Goal: Find specific page/section: Find specific page/section

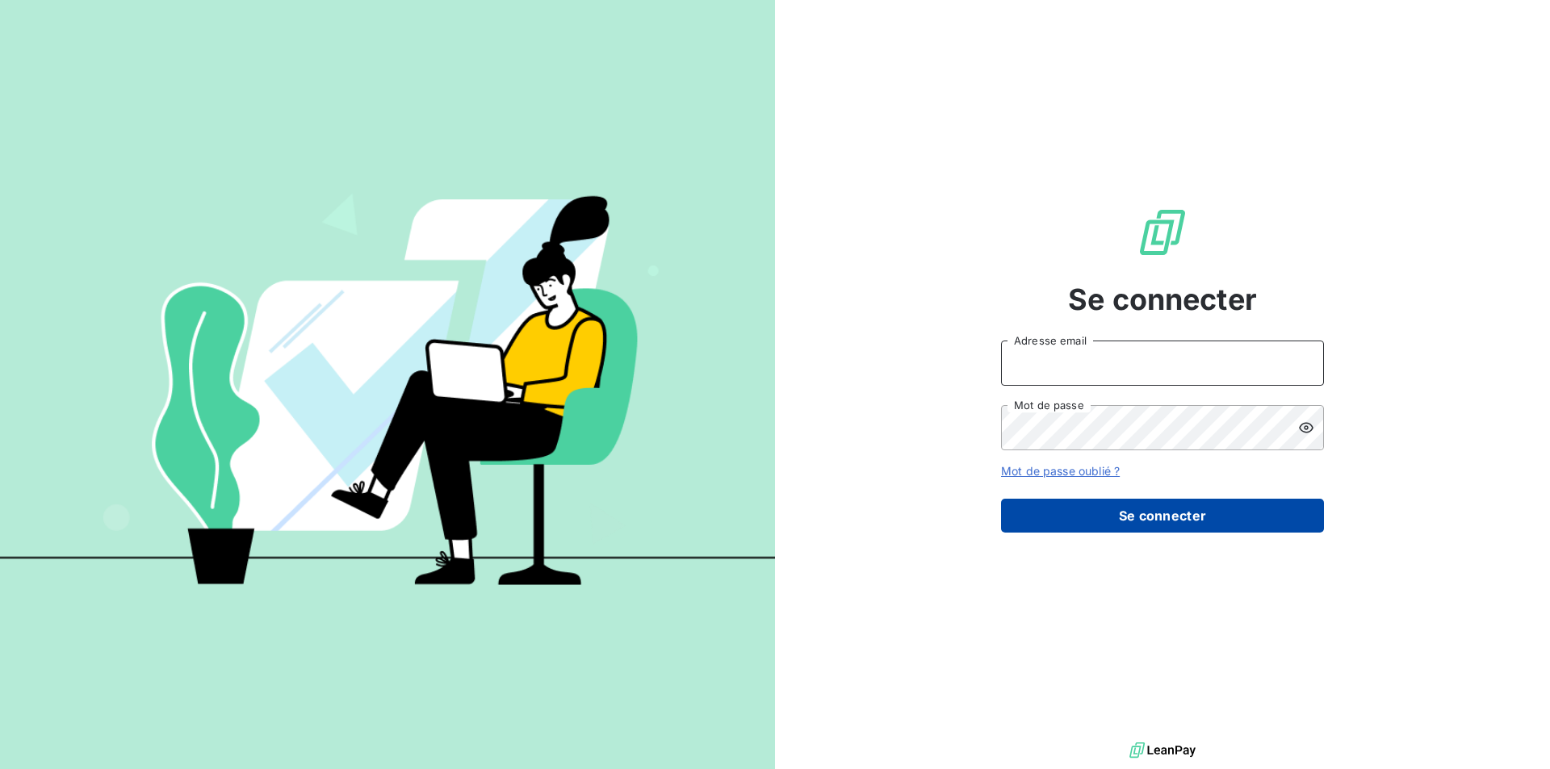
type input "[PERSON_NAME][EMAIL_ADDRESS][DOMAIN_NAME]"
click at [1230, 526] on button "Se connecter" at bounding box center [1162, 516] width 323 height 34
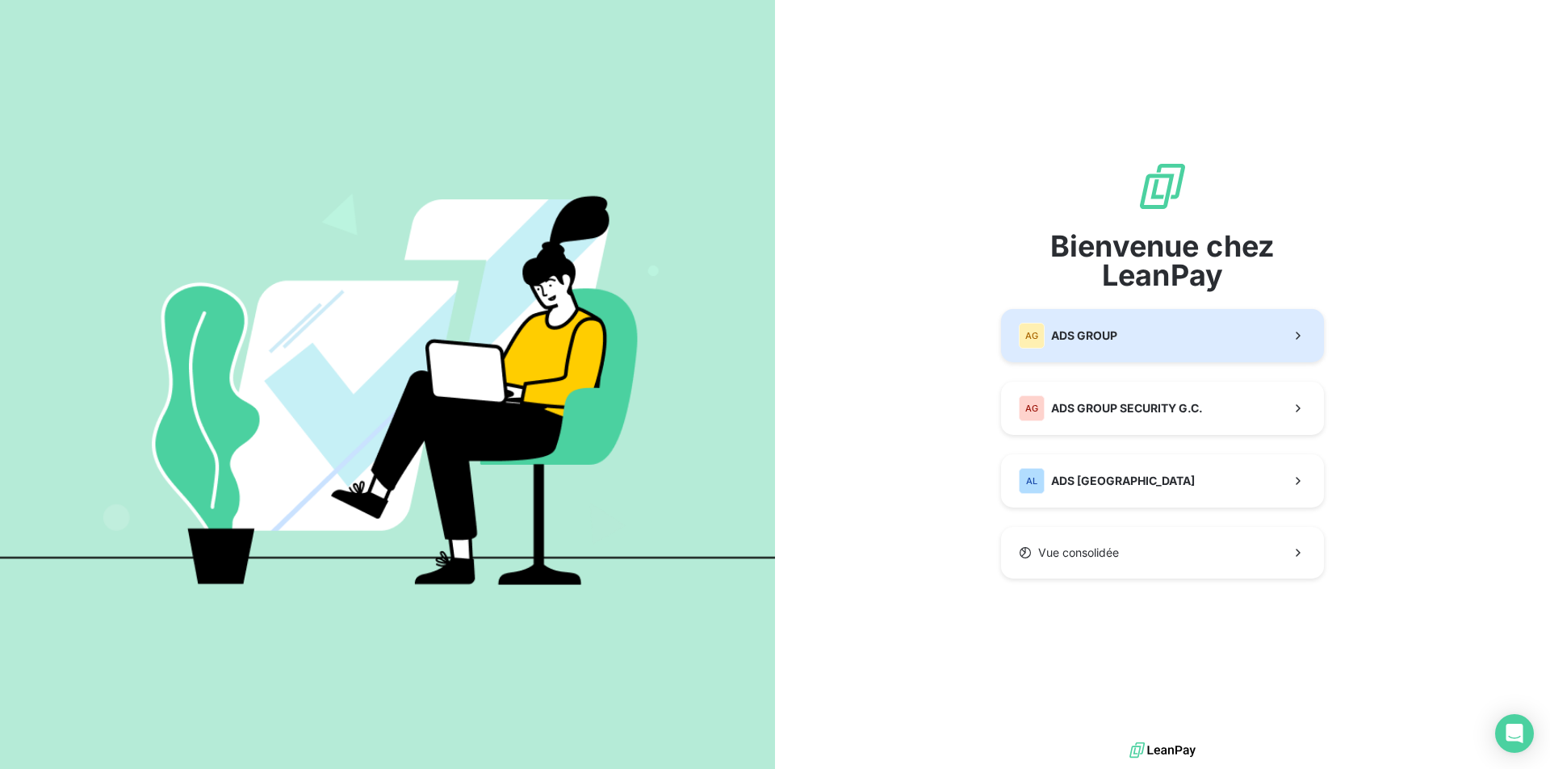
click at [1083, 332] on span "ADS GROUP" at bounding box center [1084, 336] width 66 height 16
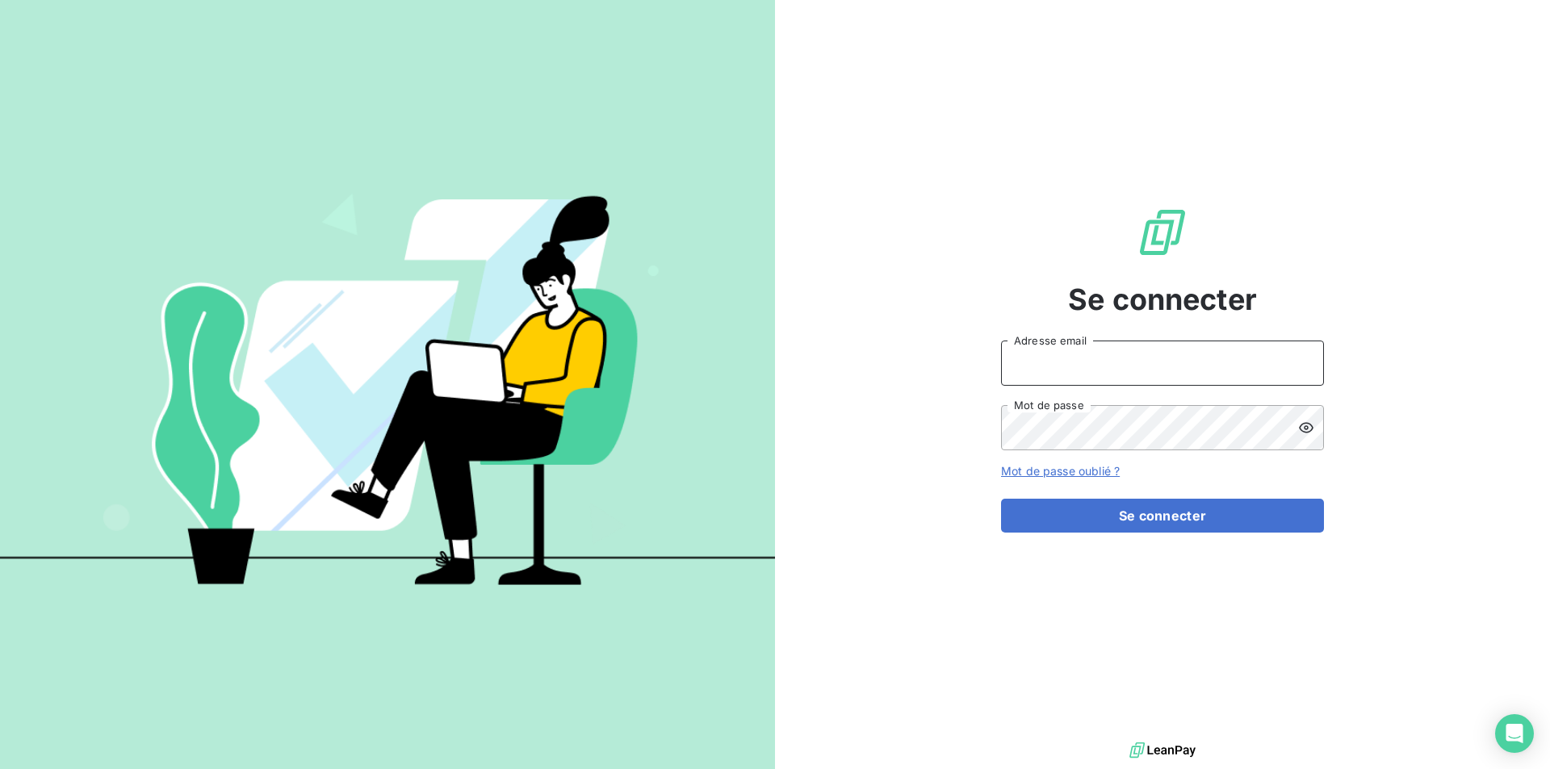
type input "[PERSON_NAME][EMAIL_ADDRESS][DOMAIN_NAME]"
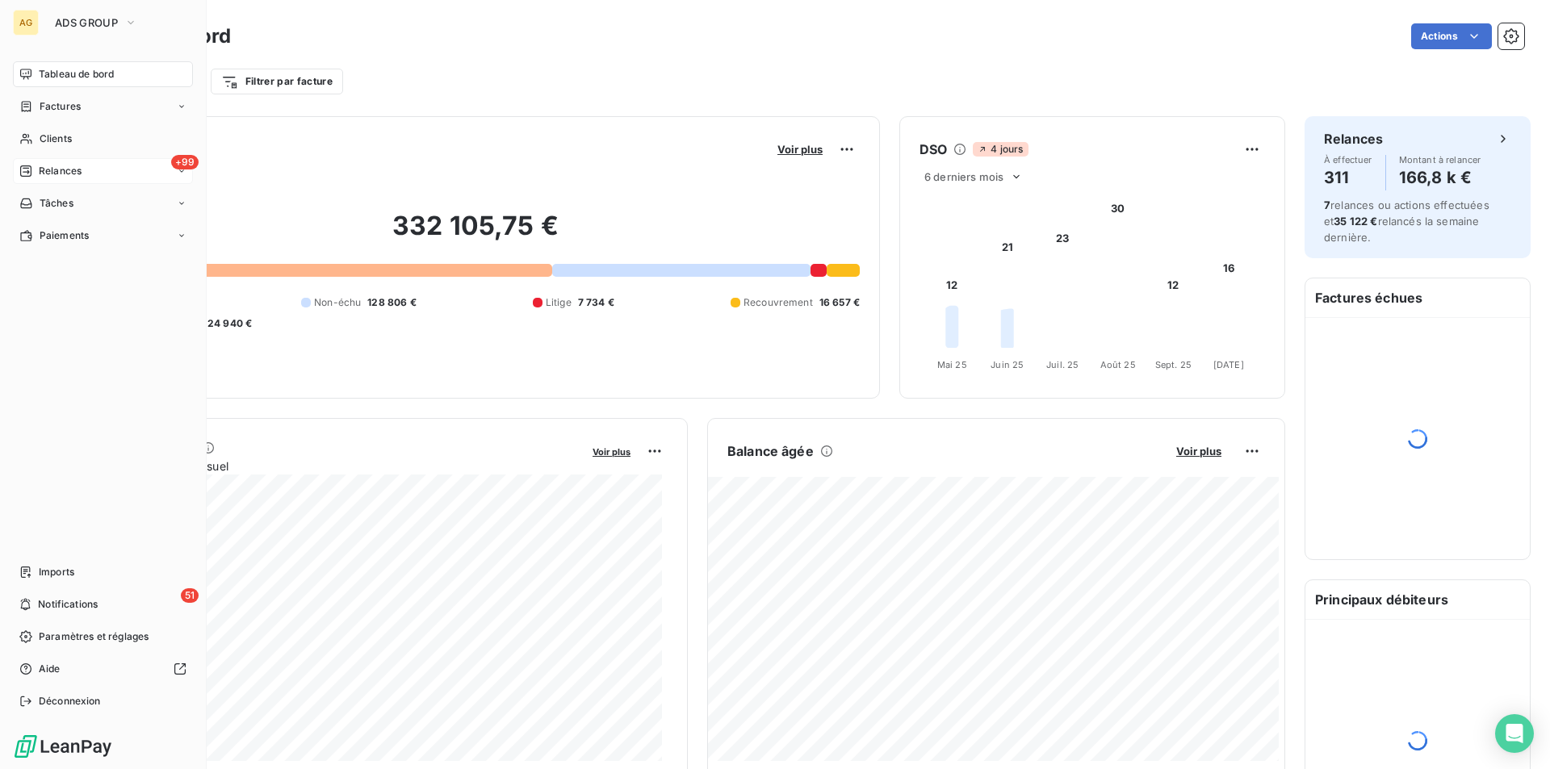
click at [65, 170] on span "Relances" at bounding box center [60, 171] width 43 height 15
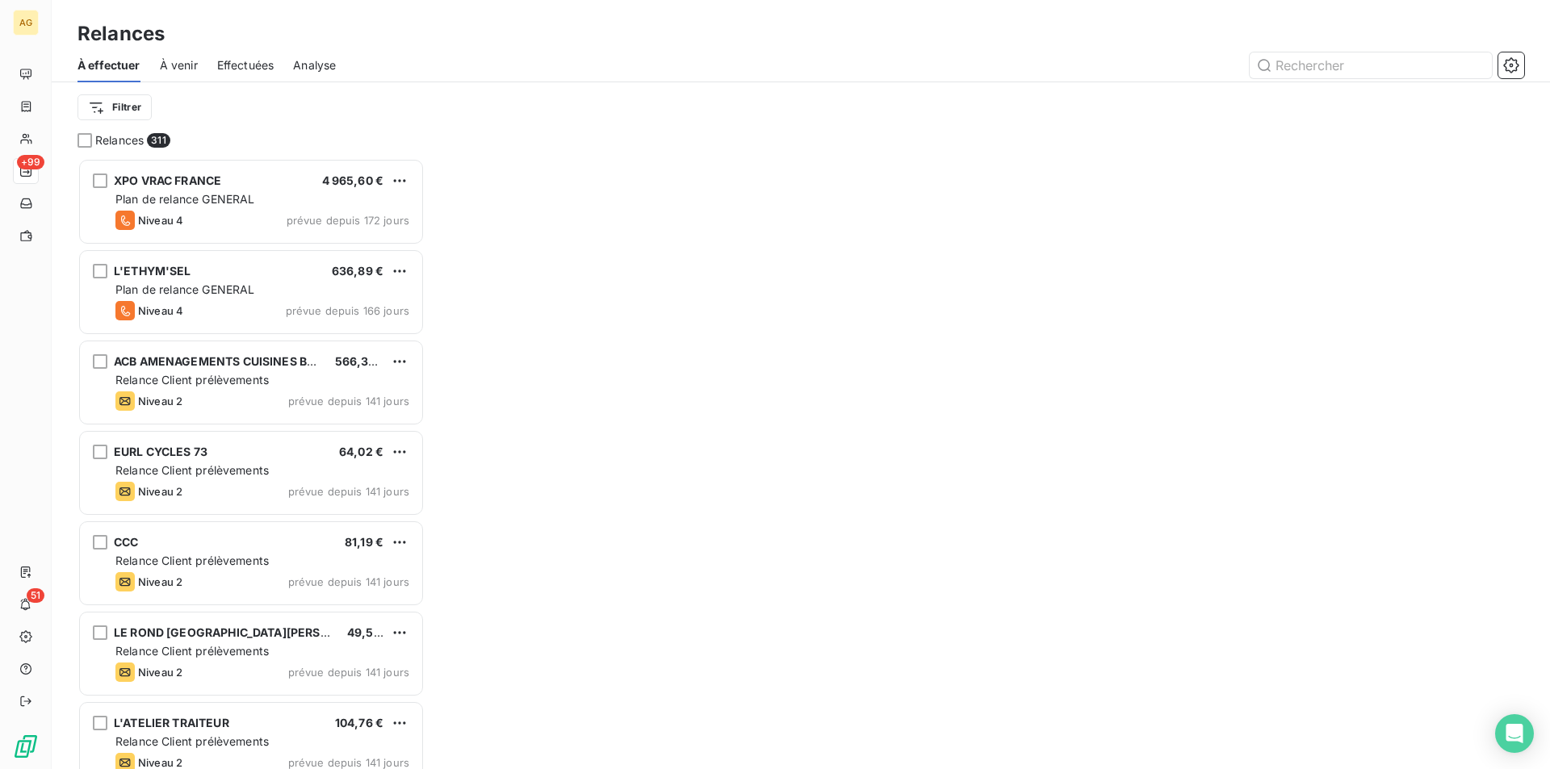
scroll to position [599, 335]
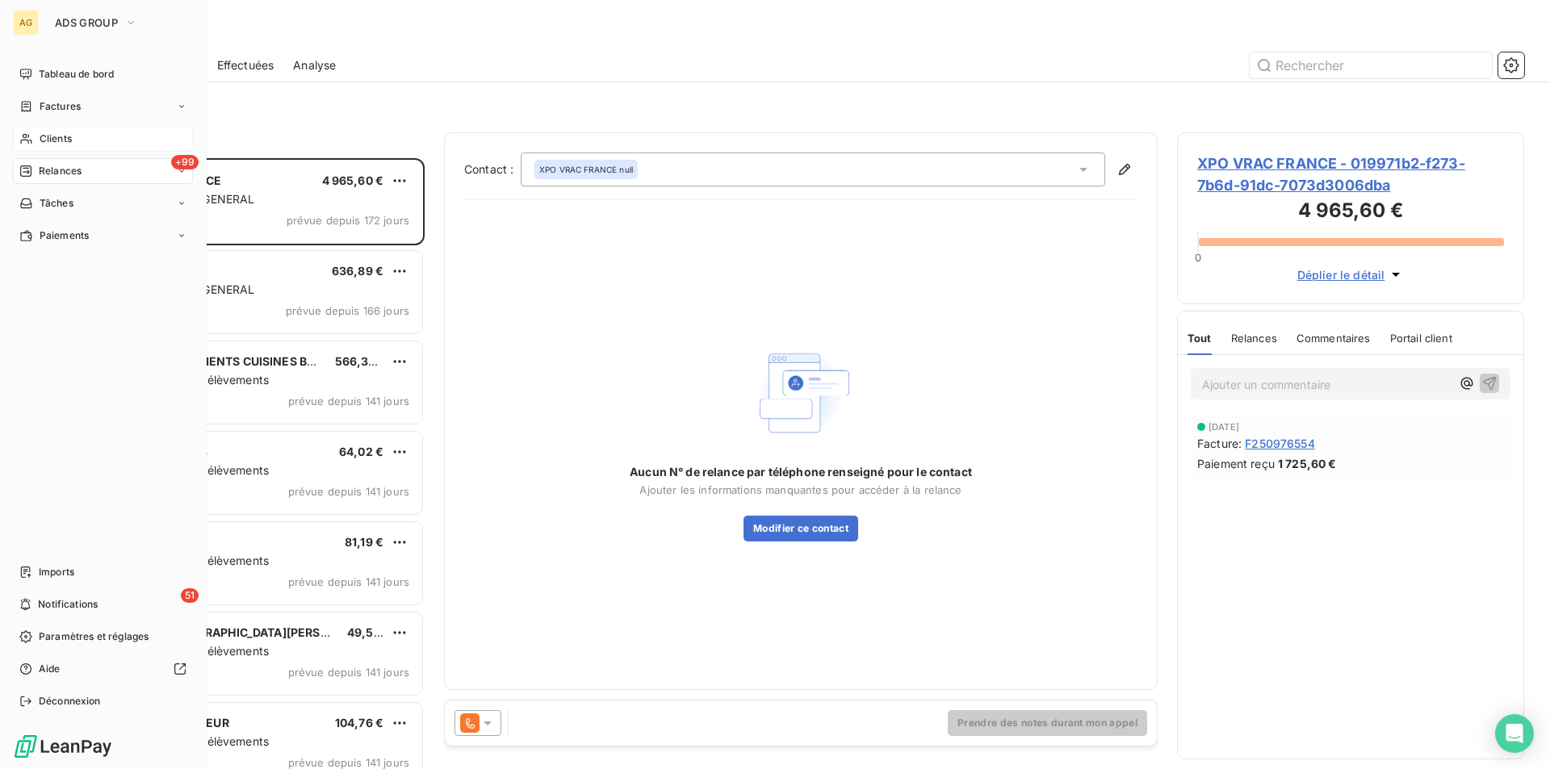
click at [25, 141] on icon at bounding box center [26, 138] width 14 height 13
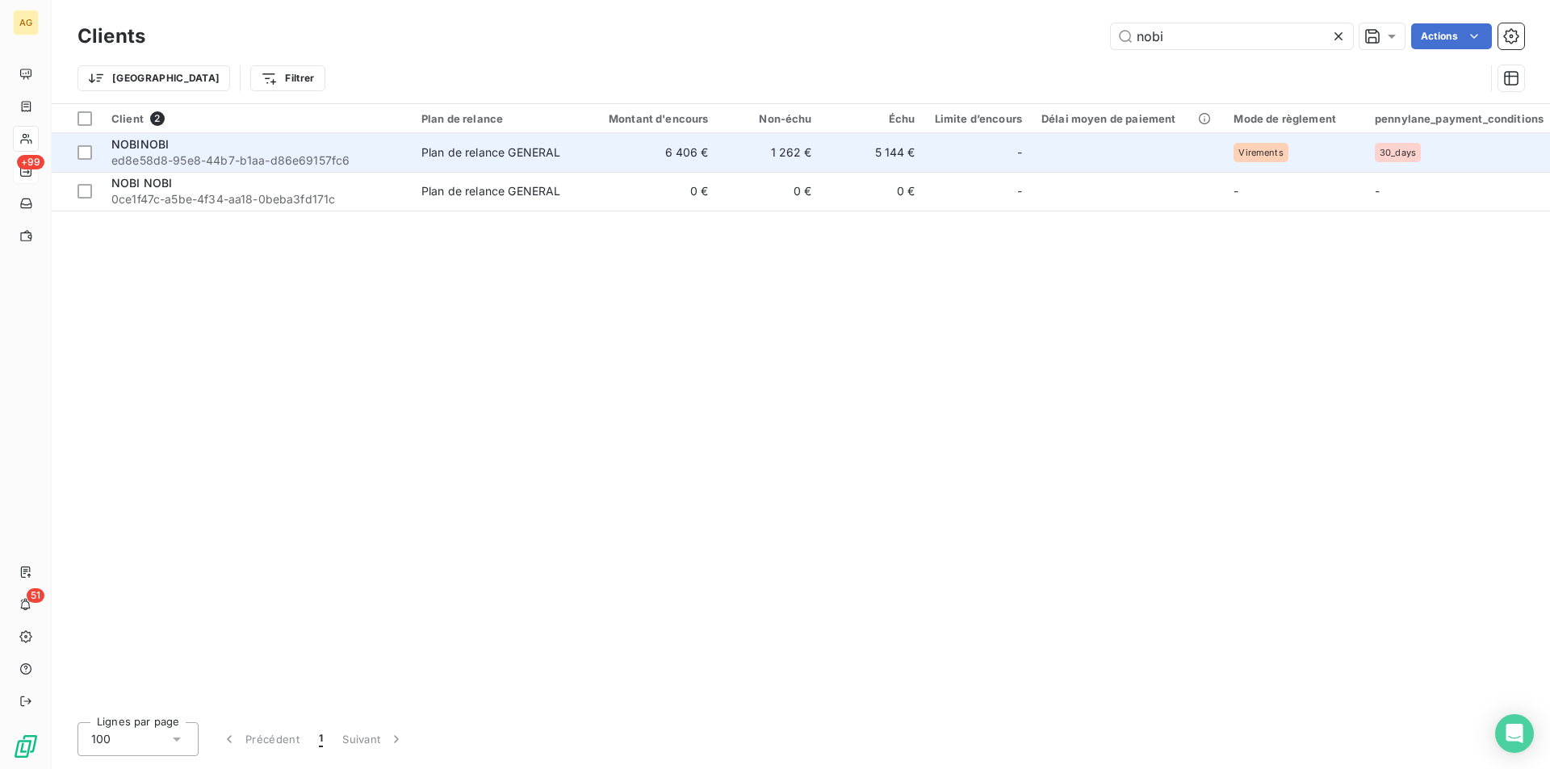
type input "nobi"
click at [203, 151] on div "NOBINOBI" at bounding box center [256, 144] width 291 height 16
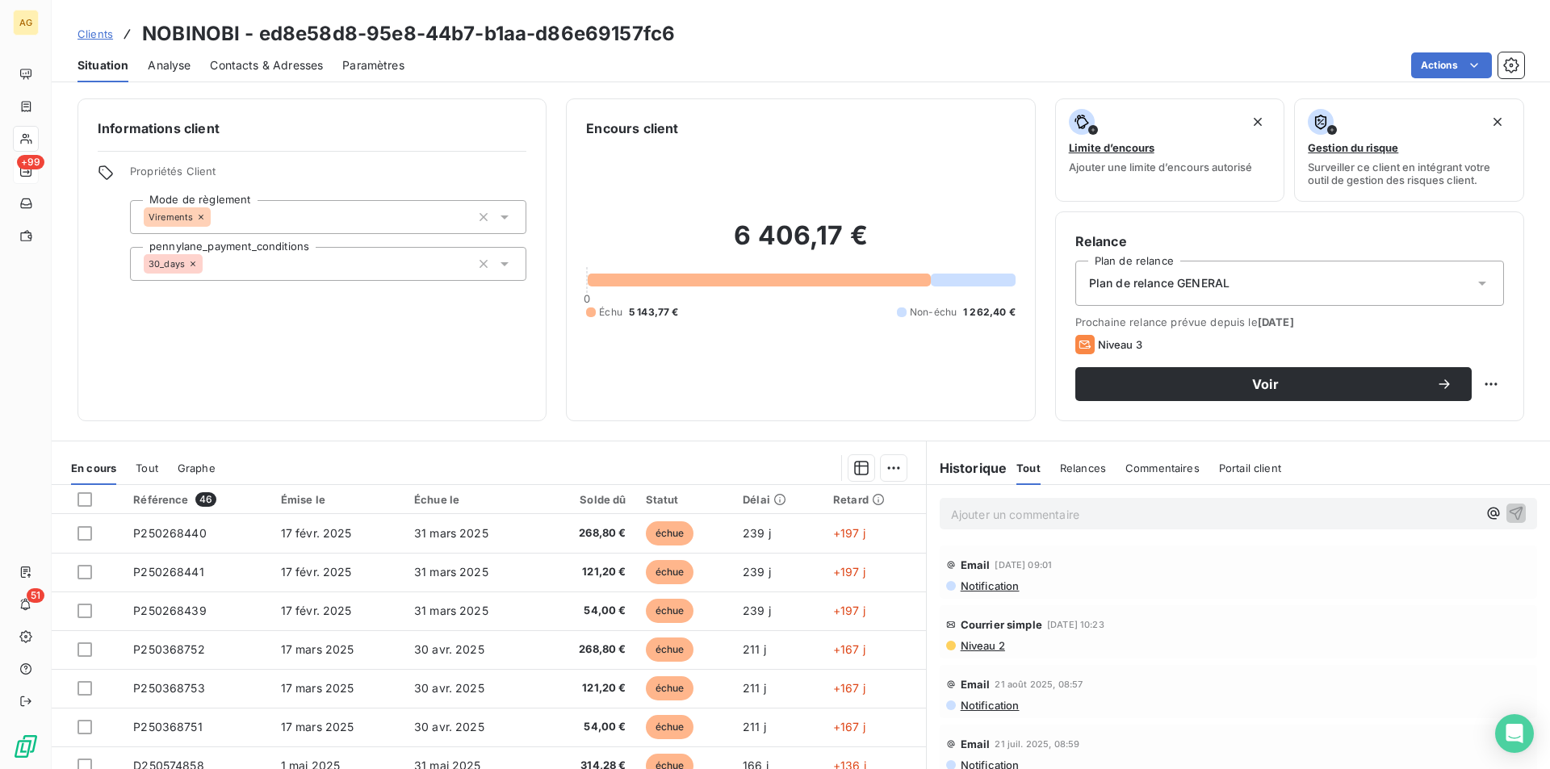
click at [973, 641] on span "Niveau 2" at bounding box center [982, 645] width 46 height 13
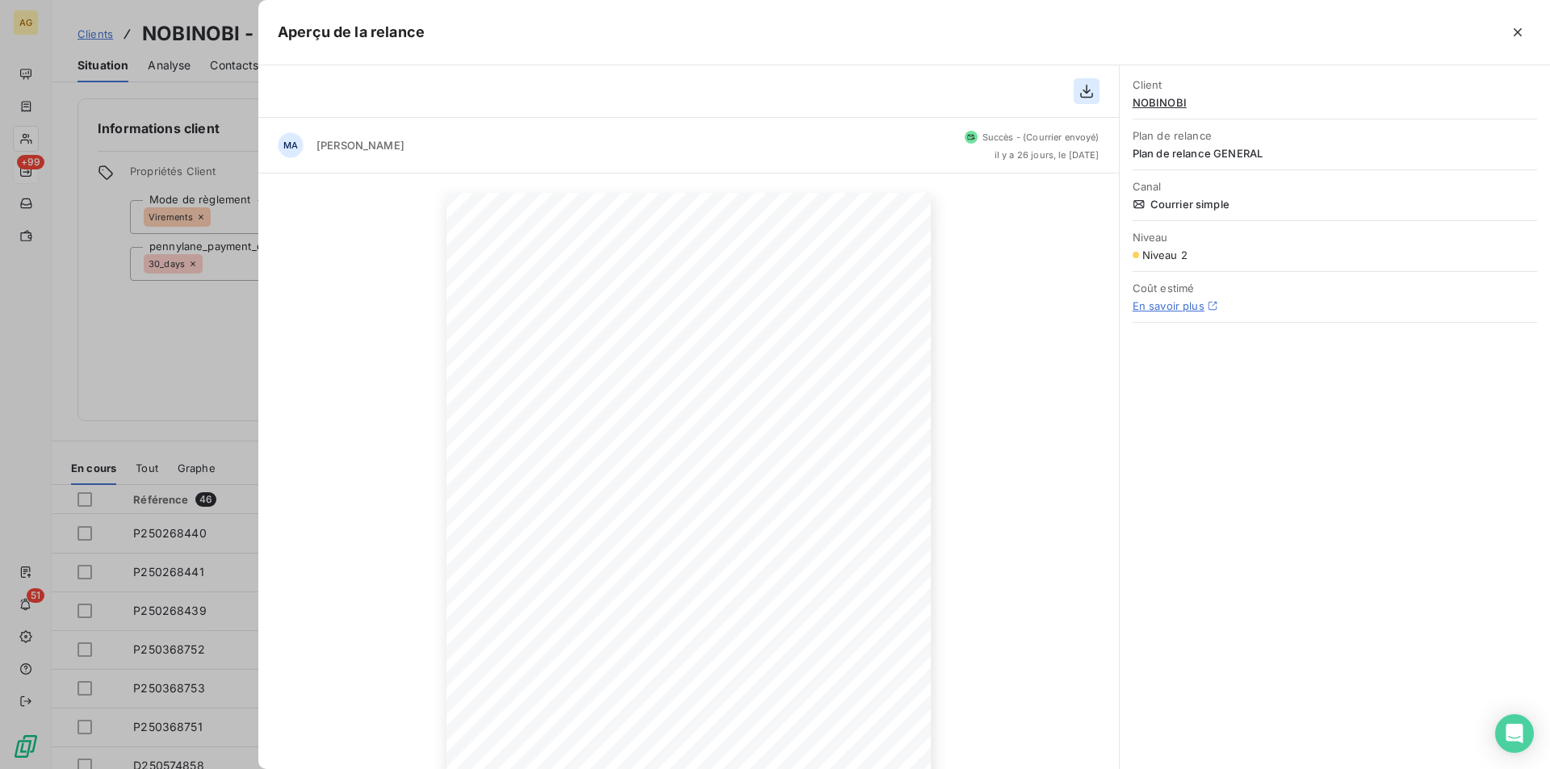
click at [1079, 88] on icon "button" at bounding box center [1087, 91] width 16 height 16
click at [1082, 90] on icon "button" at bounding box center [1087, 91] width 16 height 16
